Goal: Task Accomplishment & Management: Use online tool/utility

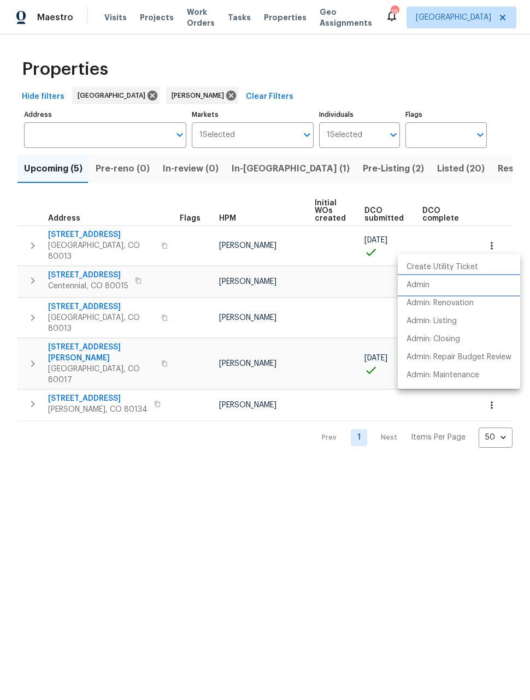
click at [423, 287] on p "Admin" at bounding box center [417, 285] width 23 height 11
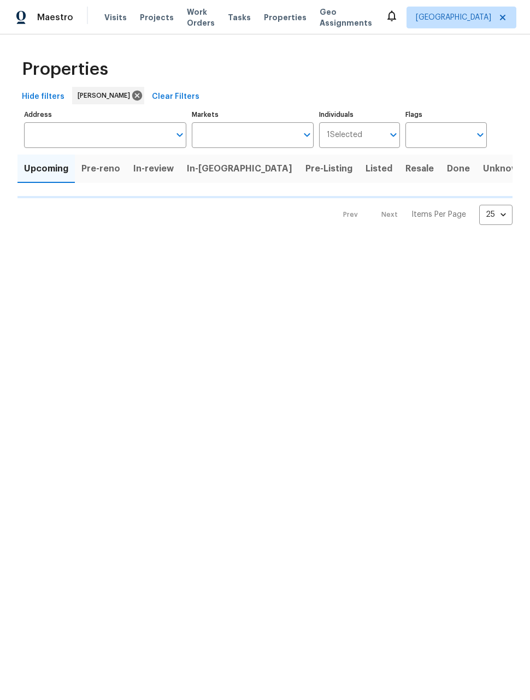
type input "50"
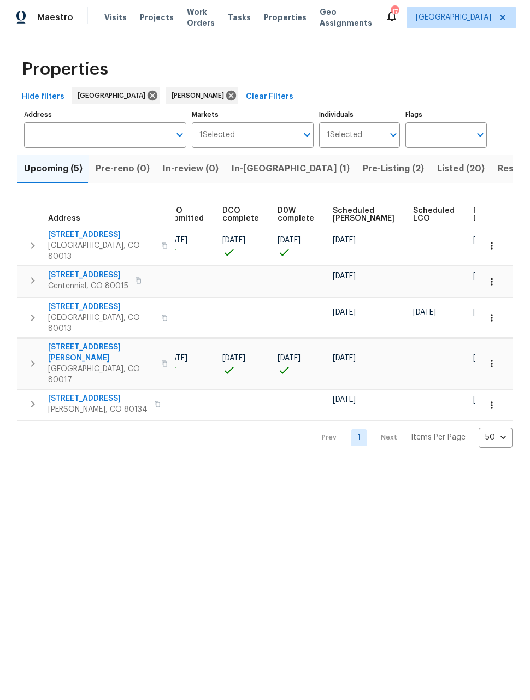
scroll to position [0, 199]
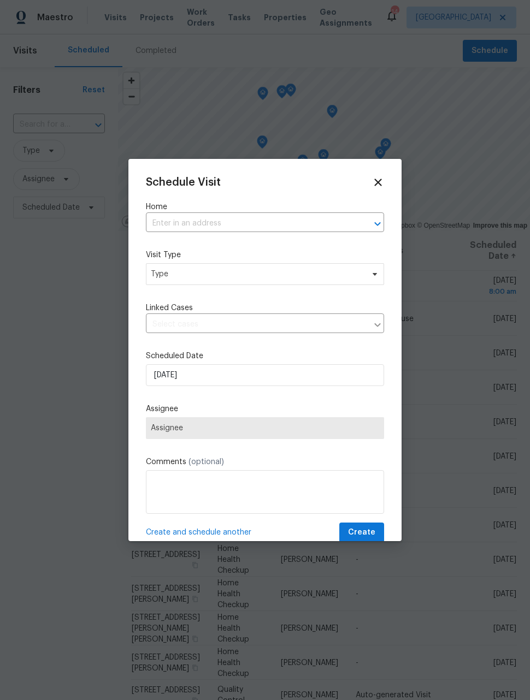
scroll to position [151, 0]
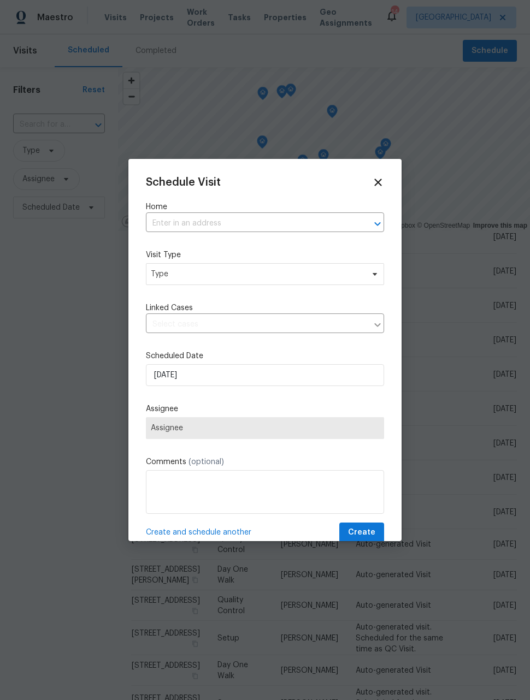
click at [345, 226] on input "text" at bounding box center [250, 223] width 208 height 17
type input "2789"
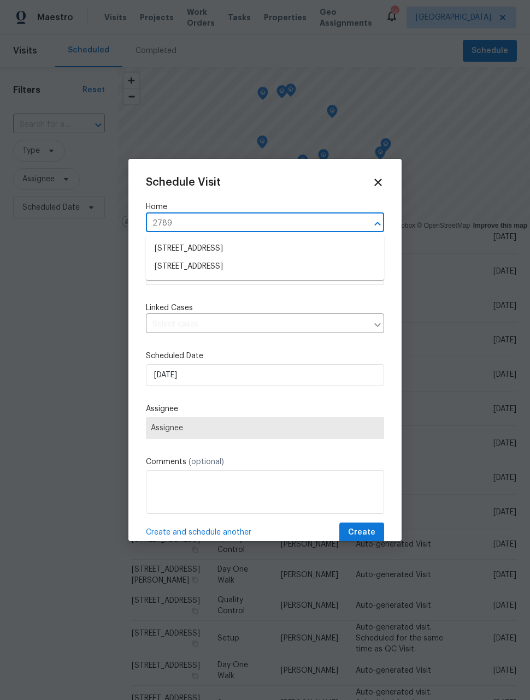
click at [275, 272] on li "27895 E 7th Pl, Aurora, CO 80018" at bounding box center [265, 267] width 238 height 18
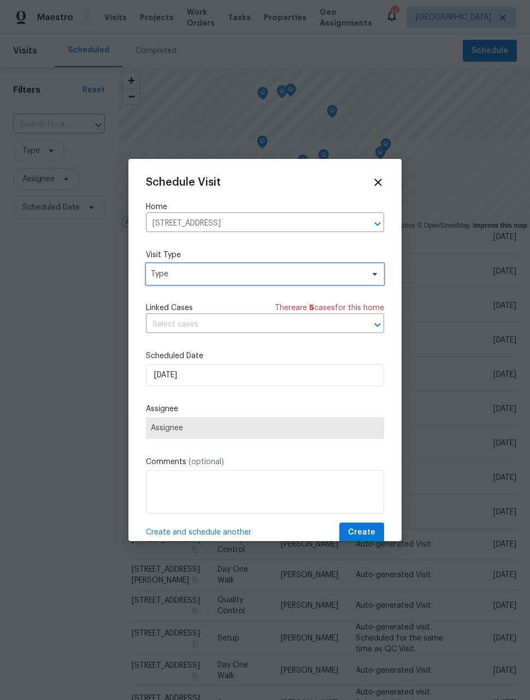
click at [288, 276] on span "Type" at bounding box center [257, 274] width 212 height 11
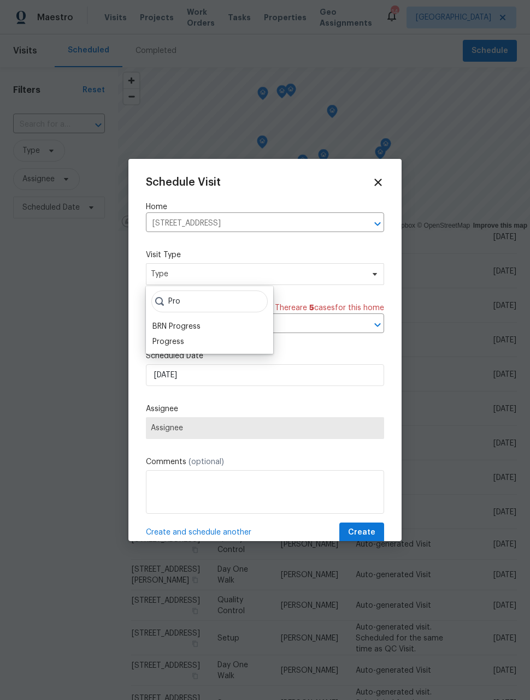
type input "Pro"
click at [209, 345] on div "Progress" at bounding box center [209, 341] width 121 height 15
click at [189, 344] on div "Progress" at bounding box center [209, 341] width 121 height 15
click at [183, 342] on div "Progress" at bounding box center [168, 341] width 32 height 11
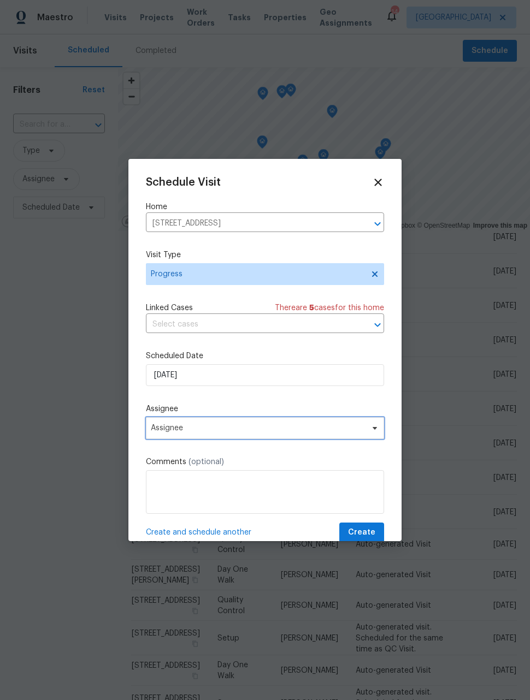
click at [247, 435] on span "Assignee" at bounding box center [265, 428] width 238 height 22
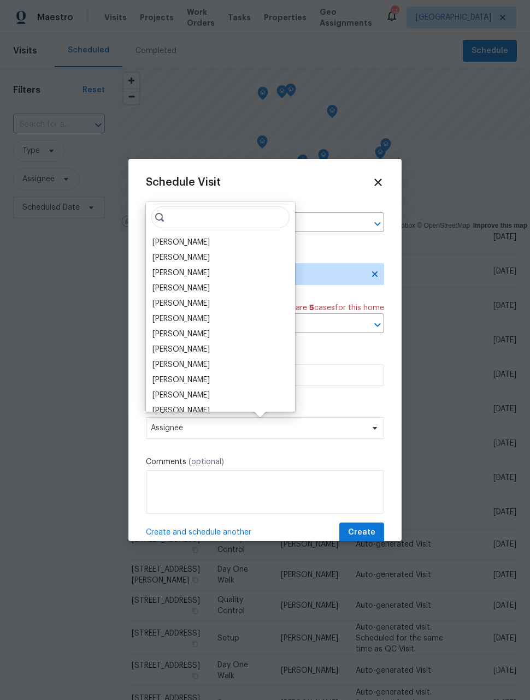
click at [185, 247] on div "[PERSON_NAME]" at bounding box center [180, 242] width 57 height 11
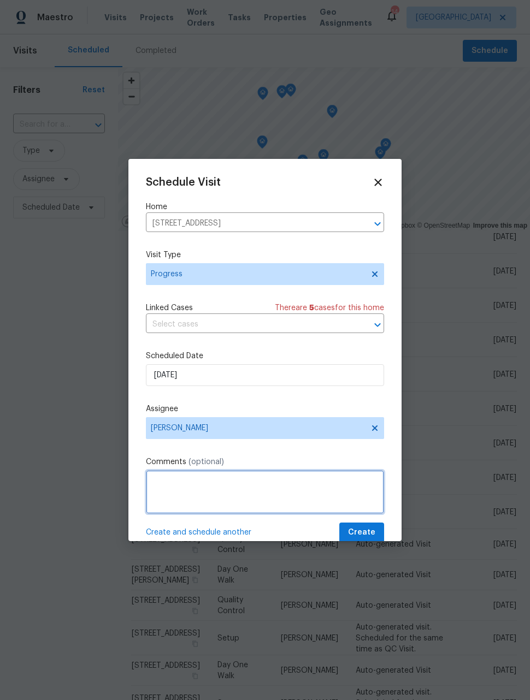
click at [264, 492] on textarea at bounding box center [265, 492] width 238 height 44
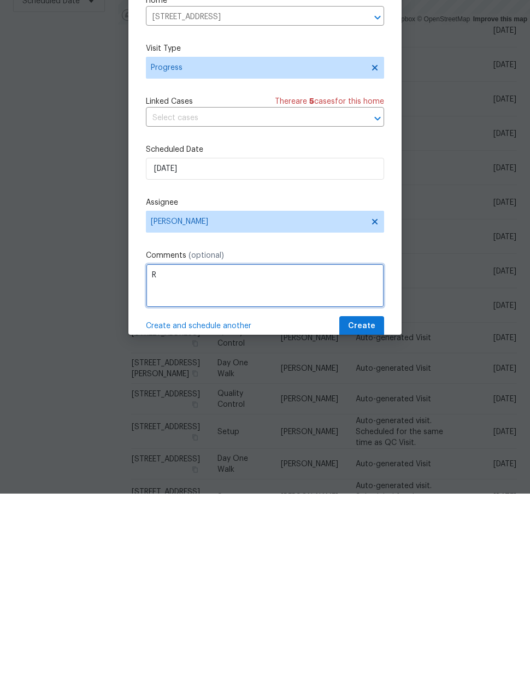
scroll to position [36, 0]
type textarea "Retake front photos"
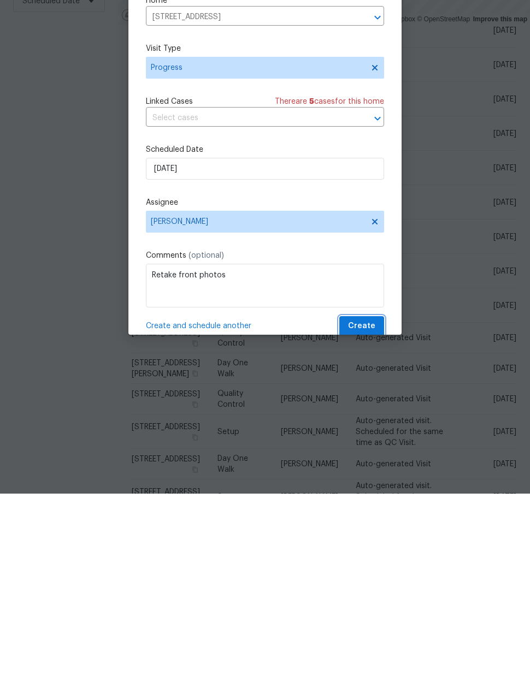
click at [371, 526] on span "Create" at bounding box center [361, 533] width 27 height 14
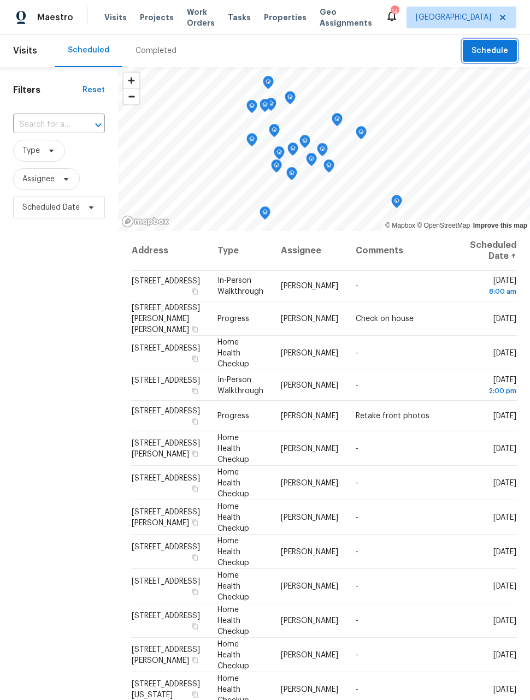
scroll to position [0, 21]
click at [0, 0] on icon at bounding box center [0, 0] width 0 height 0
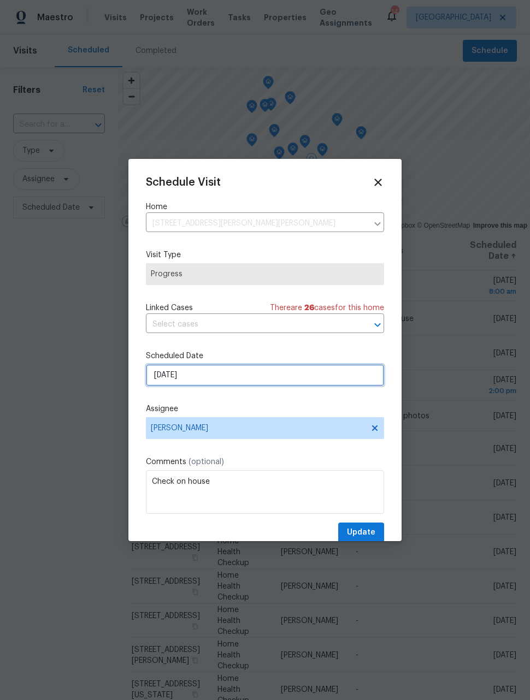
click at [296, 378] on input "9/15/2025" at bounding box center [265, 375] width 238 height 22
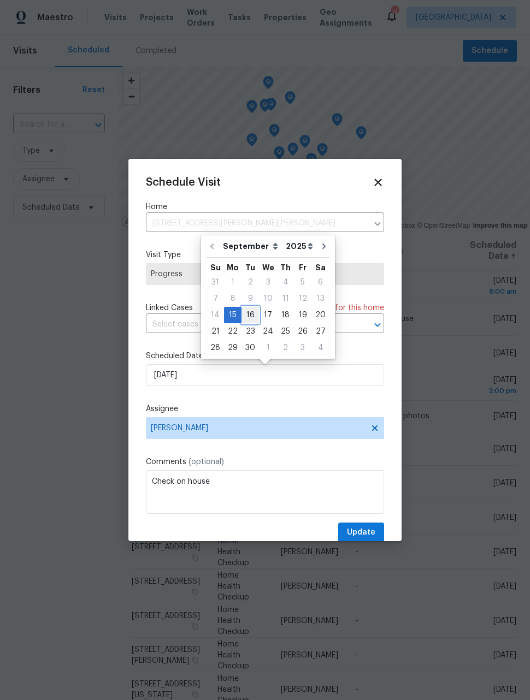
click at [253, 312] on div "16" at bounding box center [249, 315] width 17 height 15
type input "9/16/2025"
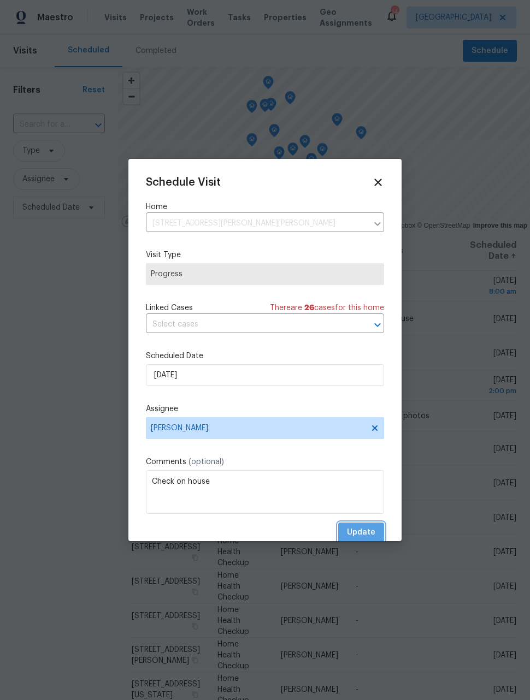
click at [368, 534] on span "Update" at bounding box center [361, 533] width 28 height 14
